Goal: Information Seeking & Learning: Check status

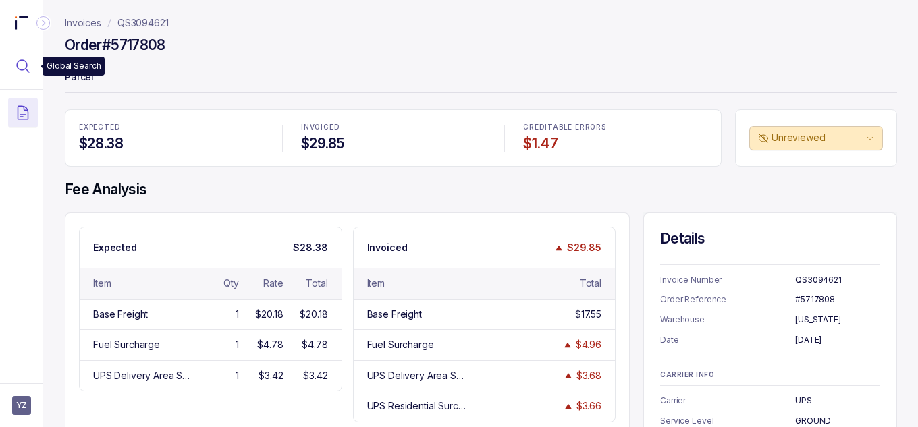
click at [26, 60] on icon "Menu Icon Button MagnifyingGlassIcon" at bounding box center [23, 66] width 16 height 16
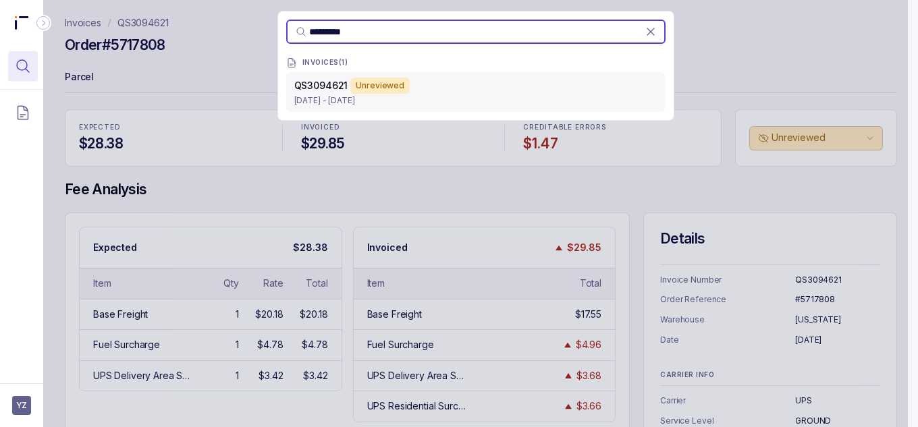
type input "*********"
click at [364, 91] on div "Unreviewed" at bounding box center [379, 86] width 59 height 16
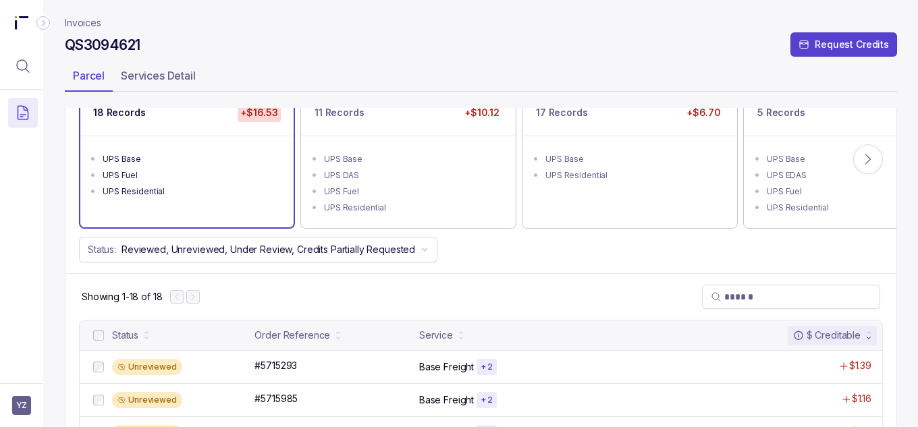
scroll to position [123, 0]
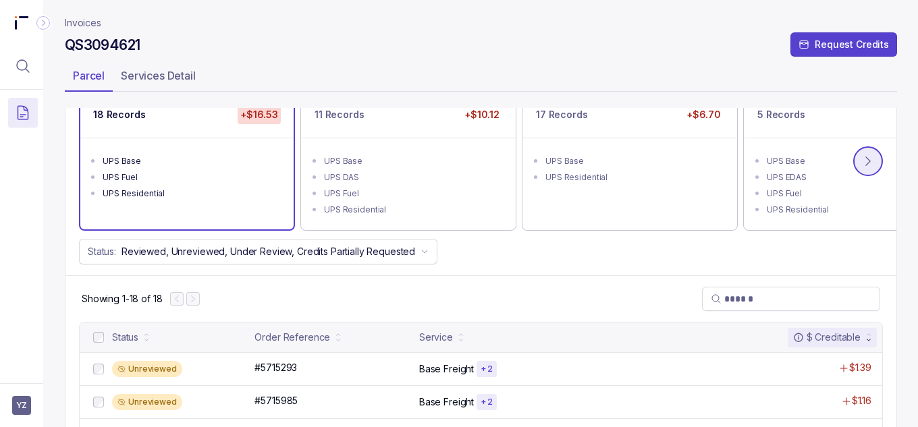
click at [875, 155] on button at bounding box center [868, 161] width 30 height 30
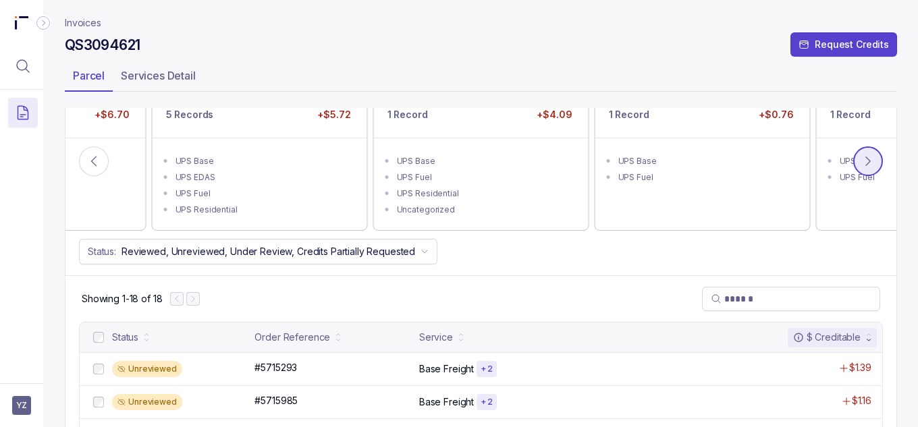
click at [875, 155] on button at bounding box center [868, 161] width 30 height 30
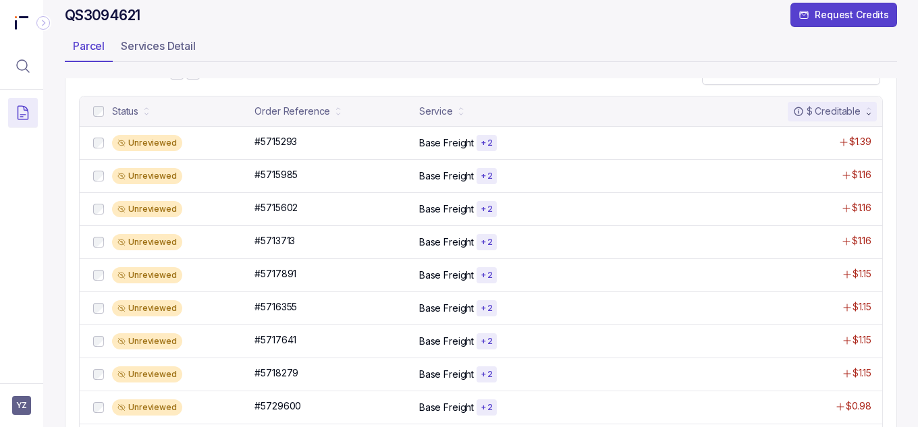
scroll to position [350, 0]
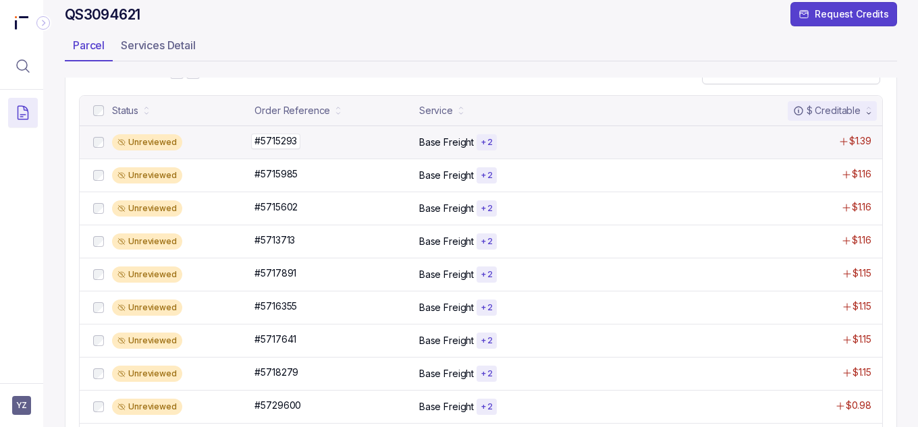
click at [288, 140] on p "#5715293" at bounding box center [275, 141] width 49 height 15
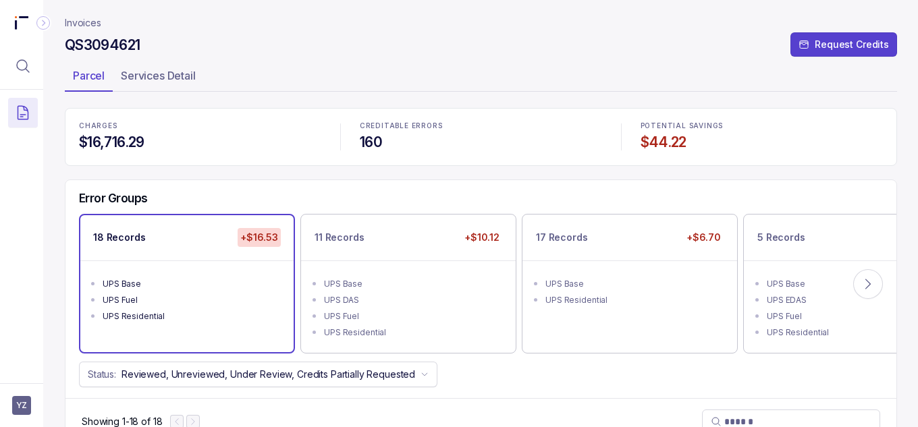
scroll to position [292, 0]
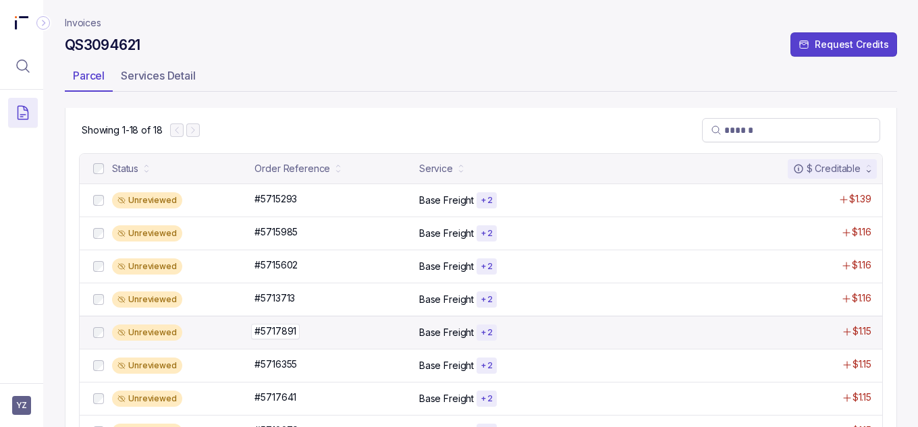
click at [270, 330] on p "#5717891" at bounding box center [275, 331] width 49 height 15
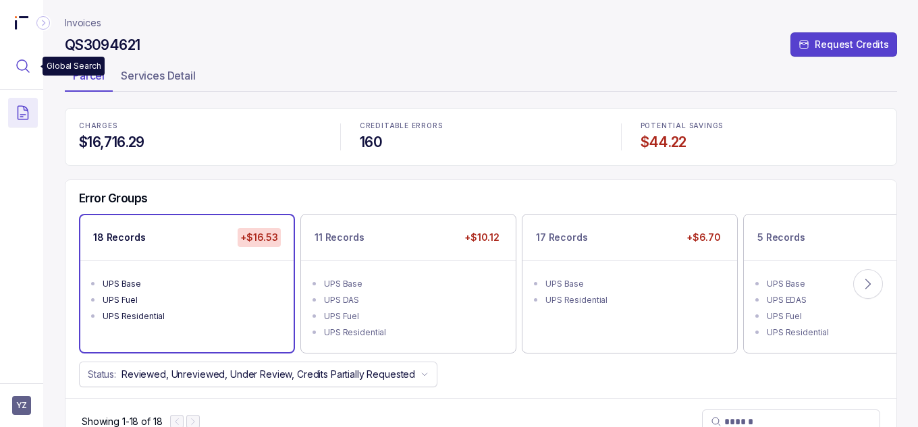
click at [28, 67] on icon "Menu Icon Button MagnifyingGlassIcon" at bounding box center [23, 66] width 16 height 16
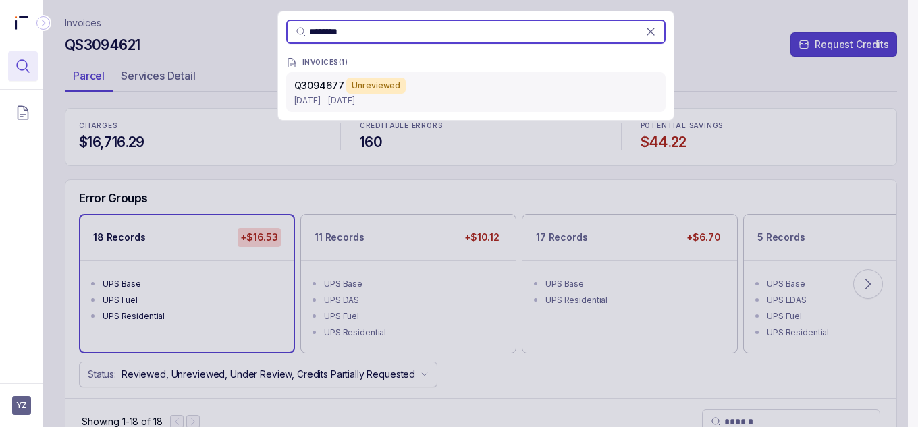
type input "********"
click at [358, 97] on p "[DATE] - [DATE]" at bounding box center [475, 100] width 363 height 13
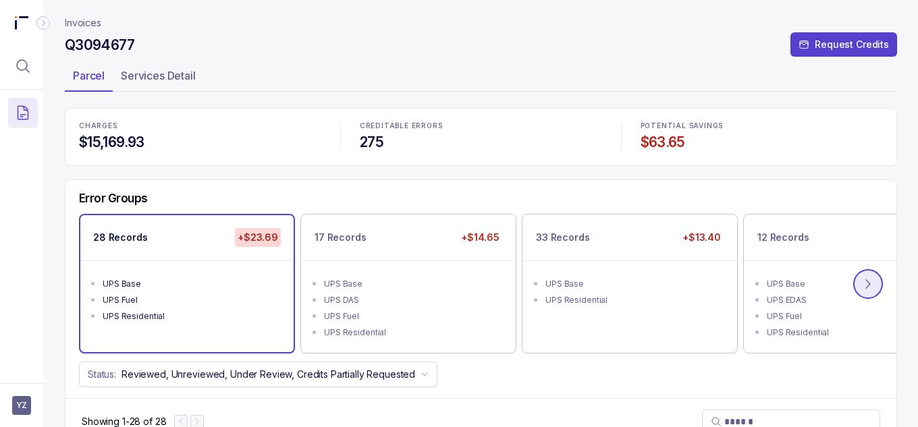
click at [869, 288] on icon at bounding box center [867, 283] width 13 height 13
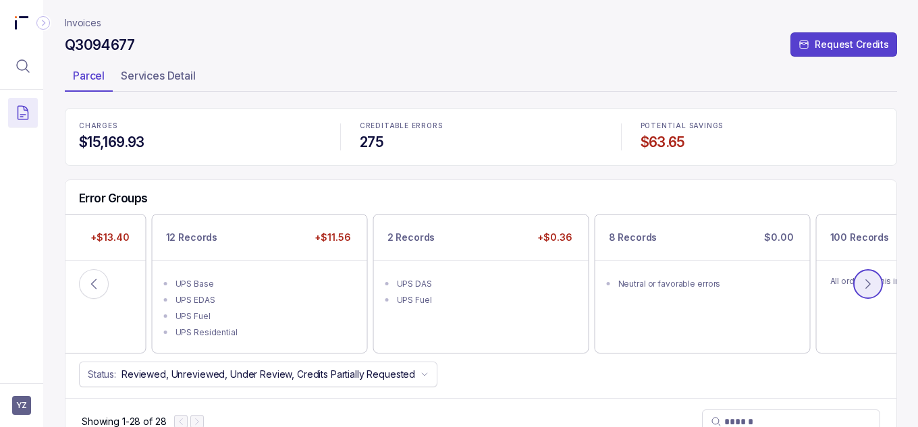
click at [869, 288] on icon at bounding box center [867, 283] width 13 height 13
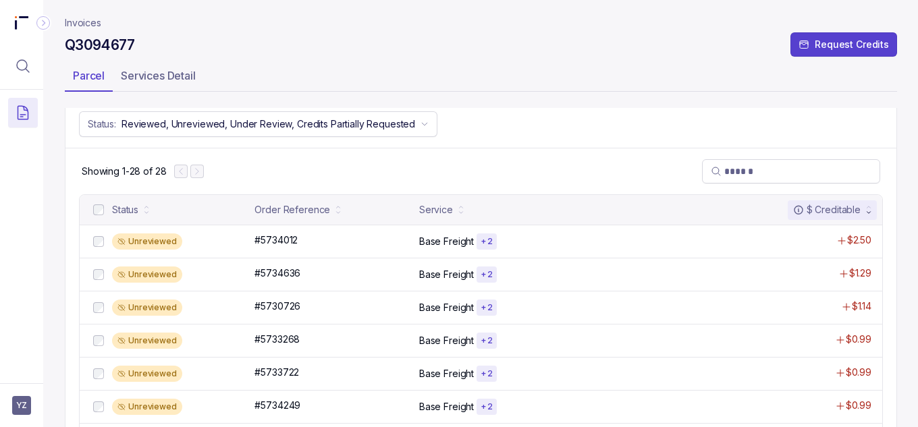
scroll to position [268, 0]
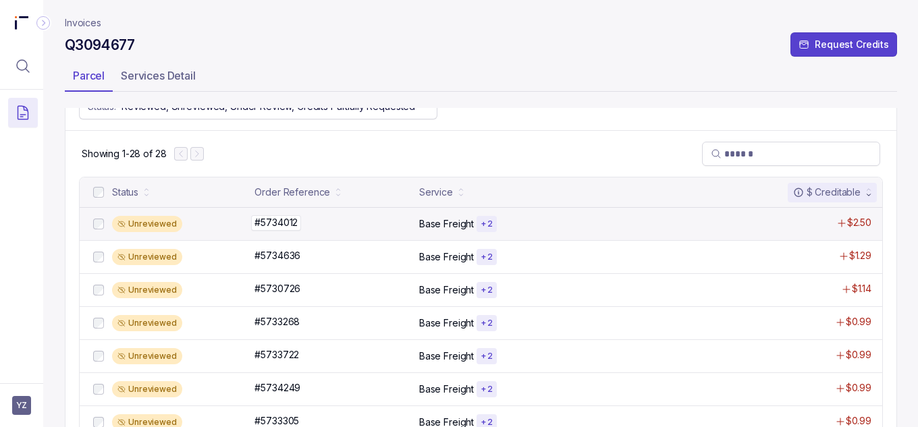
click at [281, 226] on p "#5734012" at bounding box center [276, 222] width 50 height 15
